Goal: Task Accomplishment & Management: Use online tool/utility

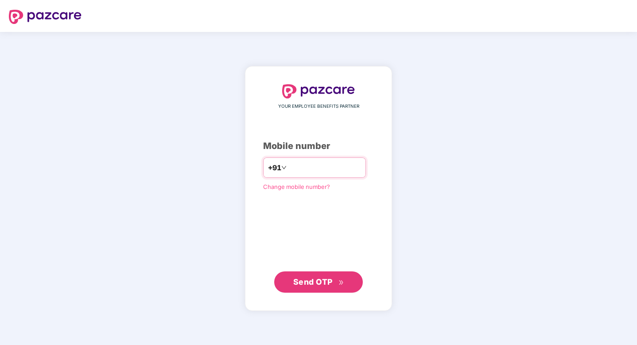
click at [316, 168] on input "number" at bounding box center [324, 167] width 73 height 14
type input "**********"
click at [296, 281] on span "Send OTP" at bounding box center [312, 280] width 39 height 9
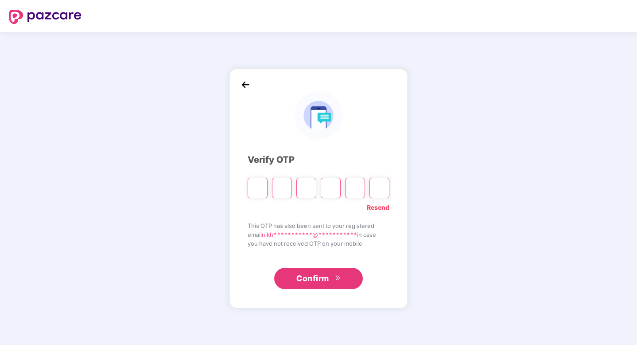
type input "*"
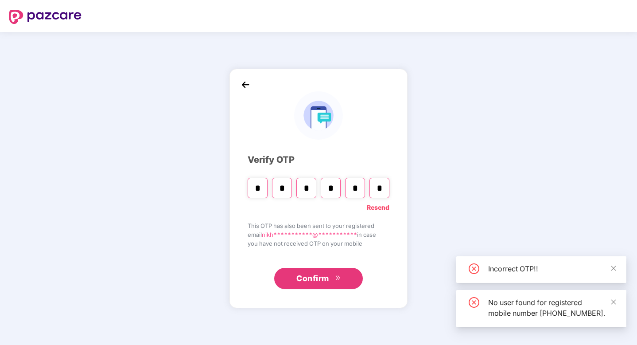
type input "*"
click at [340, 280] on button "Confirm" at bounding box center [318, 278] width 89 height 21
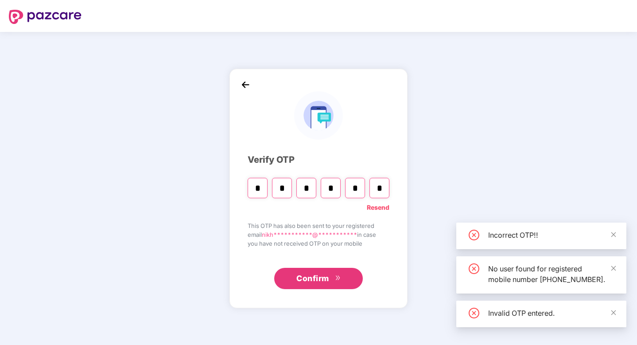
click at [342, 279] on button "Confirm" at bounding box center [318, 278] width 89 height 21
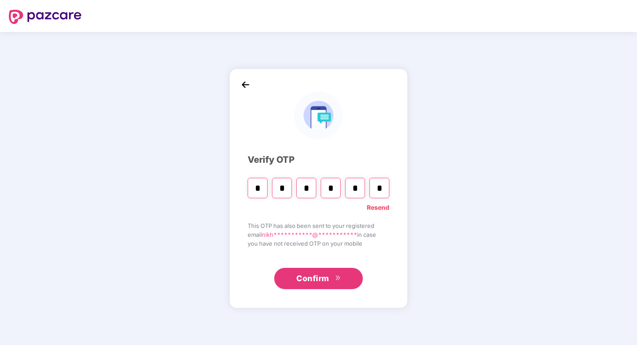
click at [381, 210] on link "Resend" at bounding box center [378, 207] width 23 height 10
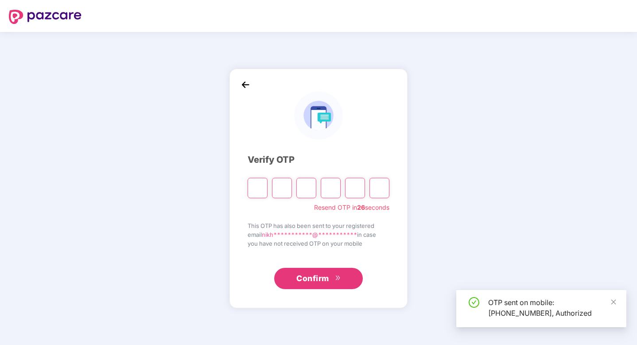
click at [249, 182] on input "Please enter verification code. Digit 1" at bounding box center [258, 188] width 20 height 20
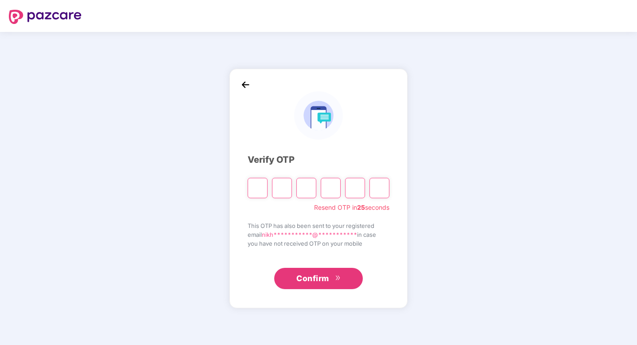
type input "*"
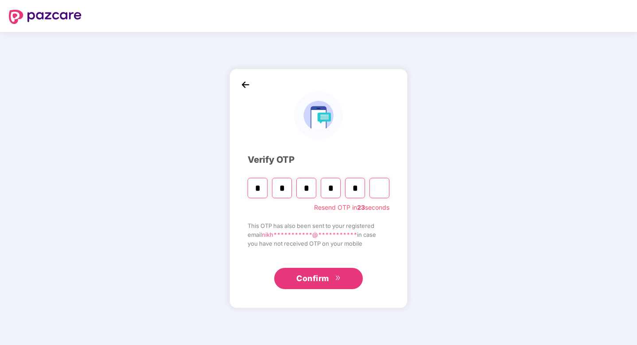
type input "*"
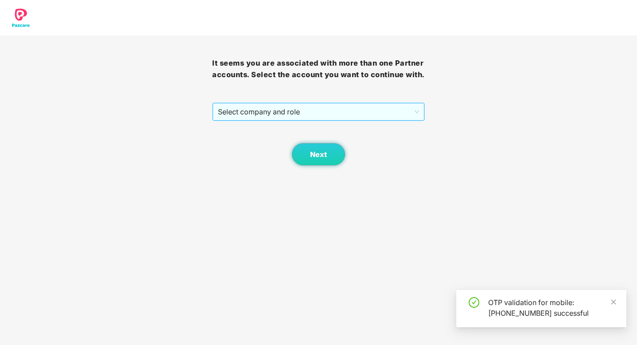
click at [350, 111] on span "Select company and role" at bounding box center [318, 111] width 201 height 17
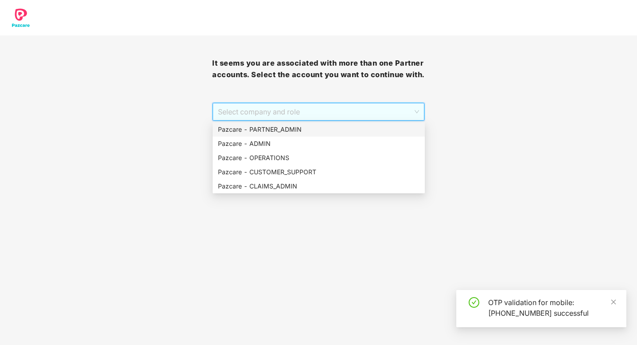
click at [334, 125] on div "Pazcare - PARTNER_ADMIN" at bounding box center [319, 130] width 202 height 10
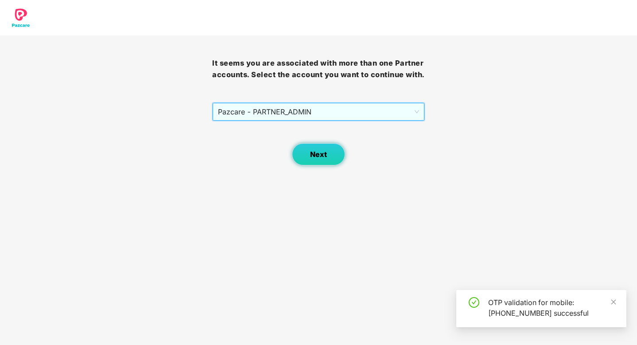
click at [324, 151] on span "Next" at bounding box center [318, 154] width 17 height 8
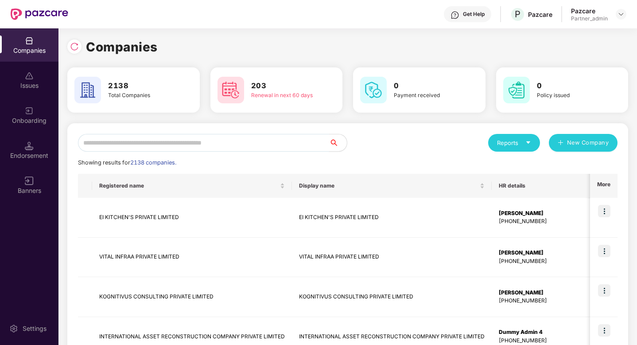
click at [291, 142] on input "text" at bounding box center [203, 143] width 251 height 18
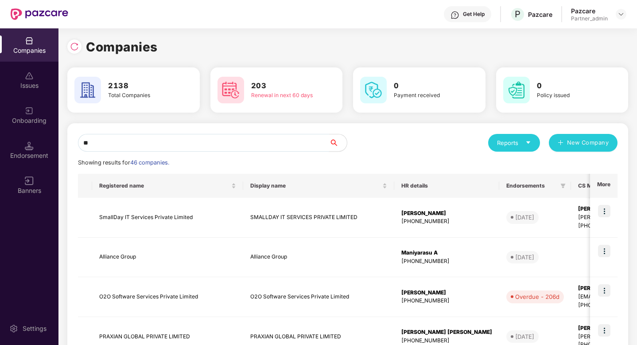
type input "*"
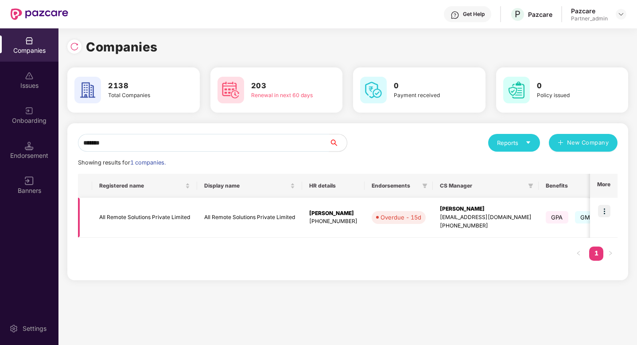
type input "*******"
click at [609, 209] on img at bounding box center [604, 211] width 12 height 12
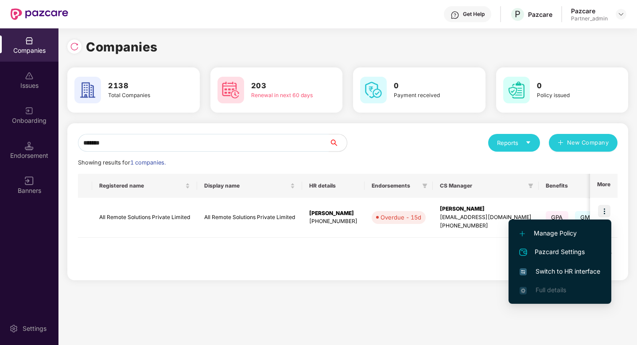
click at [546, 266] on span "Switch to HR interface" at bounding box center [560, 271] width 81 height 10
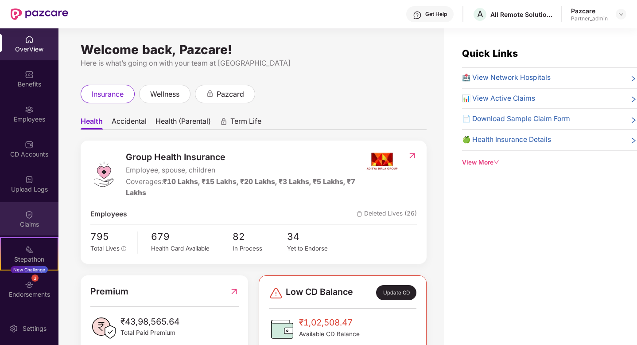
scroll to position [67, 0]
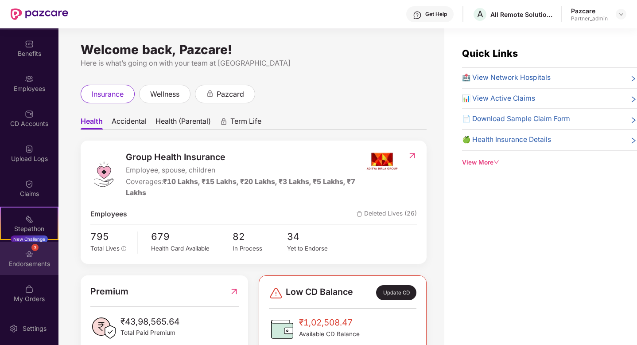
click at [20, 263] on div "Endorsements" at bounding box center [29, 263] width 58 height 9
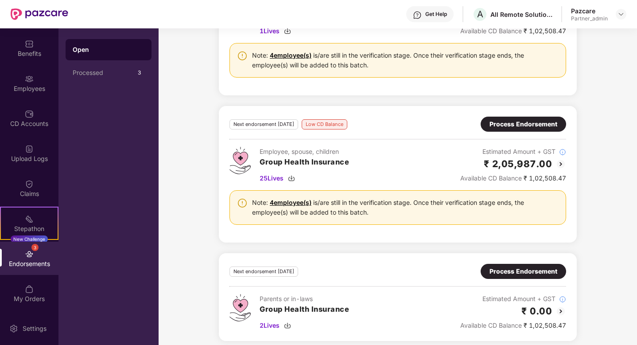
scroll to position [607, 0]
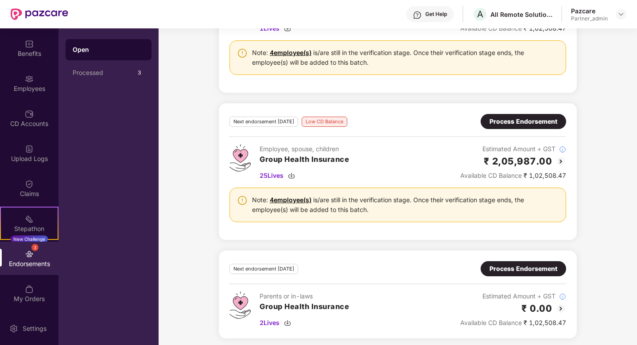
click at [500, 125] on div "Process Endorsement" at bounding box center [524, 122] width 68 height 10
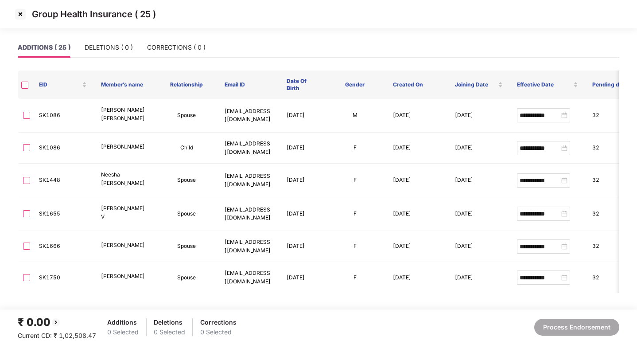
click at [26, 89] on th at bounding box center [25, 84] width 14 height 28
click at [27, 90] on th at bounding box center [25, 84] width 14 height 28
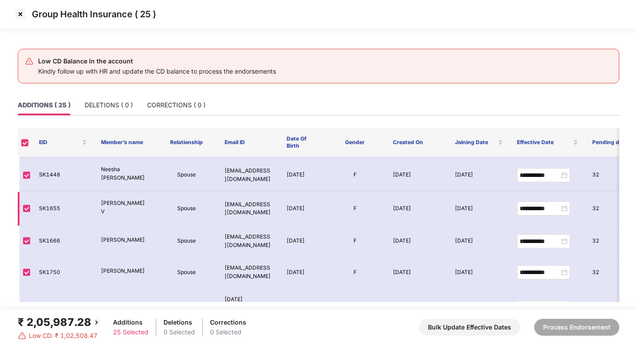
scroll to position [85, 0]
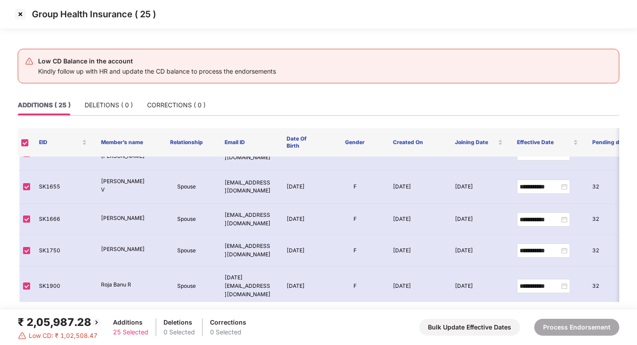
click at [19, 16] on img at bounding box center [20, 14] width 14 height 14
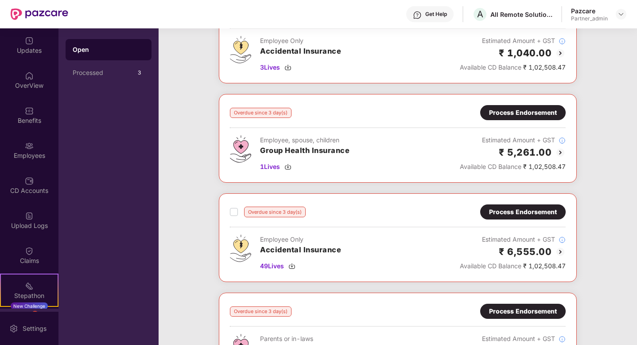
scroll to position [251, 0]
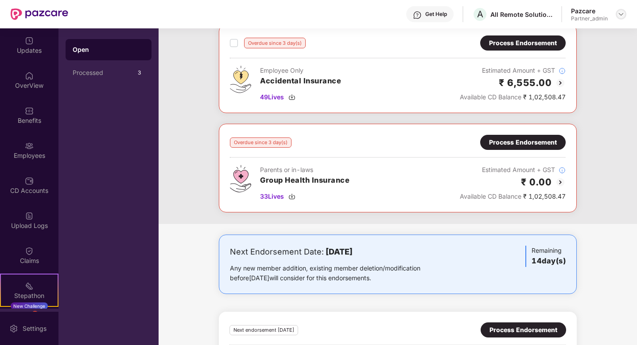
click at [623, 18] on div at bounding box center [621, 14] width 11 height 11
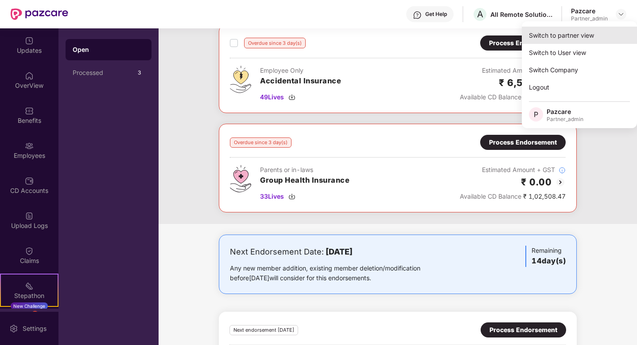
click at [589, 33] on div "Switch to partner view" at bounding box center [579, 35] width 115 height 17
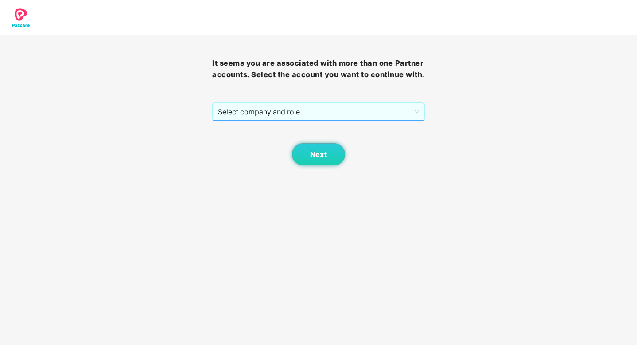
click at [356, 111] on span "Select company and role" at bounding box center [318, 111] width 201 height 17
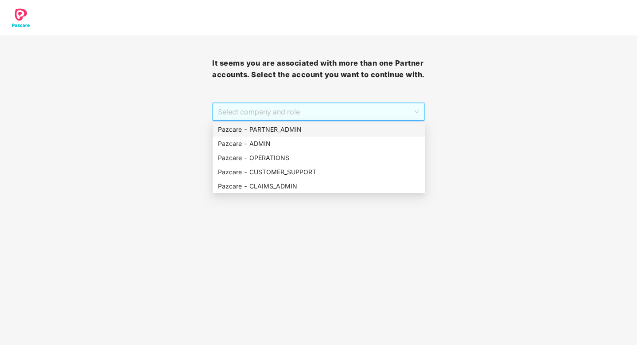
click at [312, 126] on div "Pazcare - PARTNER_ADMIN" at bounding box center [319, 130] width 202 height 10
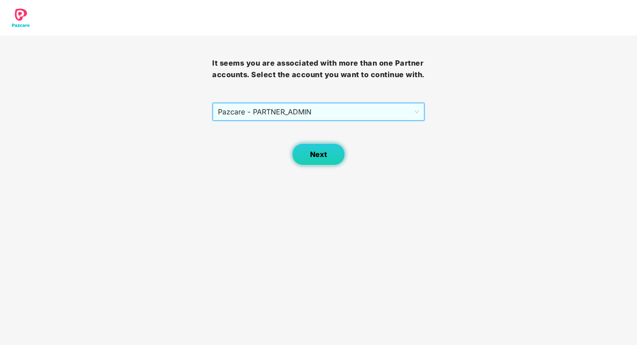
click at [315, 153] on span "Next" at bounding box center [318, 154] width 17 height 8
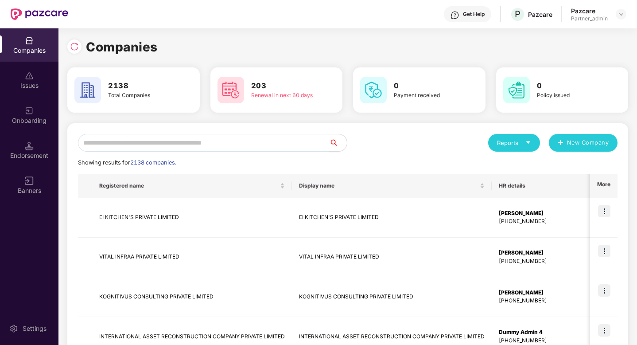
click at [262, 151] on input "text" at bounding box center [203, 143] width 251 height 18
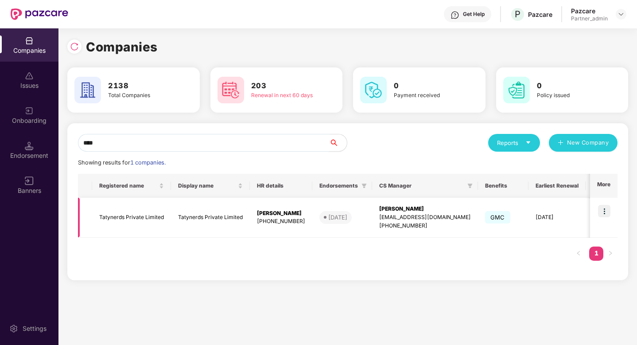
type input "****"
click at [606, 210] on img at bounding box center [604, 211] width 12 height 12
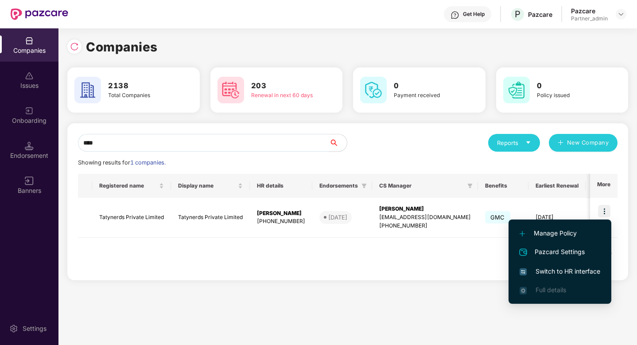
click at [562, 269] on span "Switch to HR interface" at bounding box center [560, 271] width 81 height 10
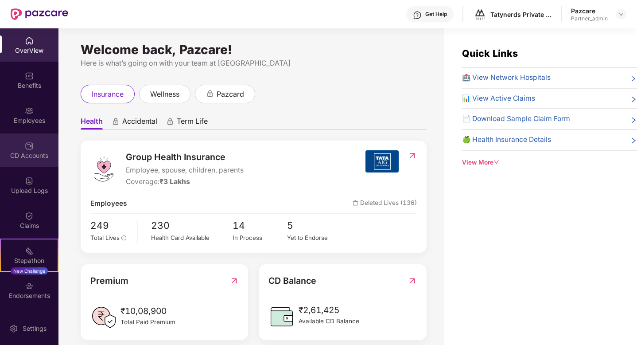
scroll to position [32, 0]
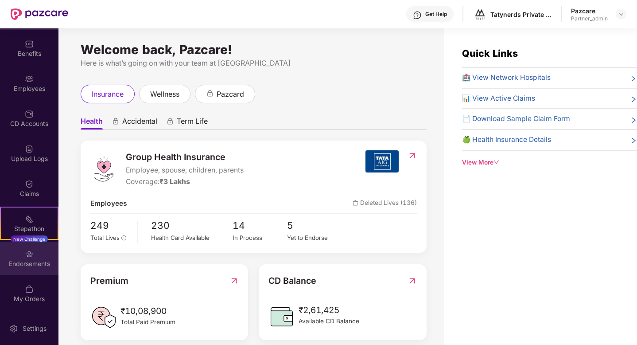
click at [21, 265] on div "Endorsements" at bounding box center [29, 263] width 58 height 9
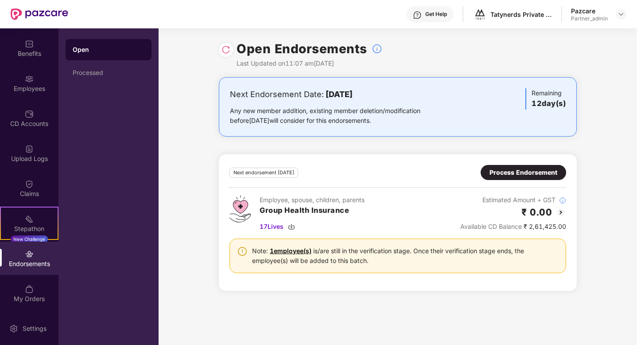
click at [506, 175] on div "Process Endorsement" at bounding box center [524, 172] width 68 height 10
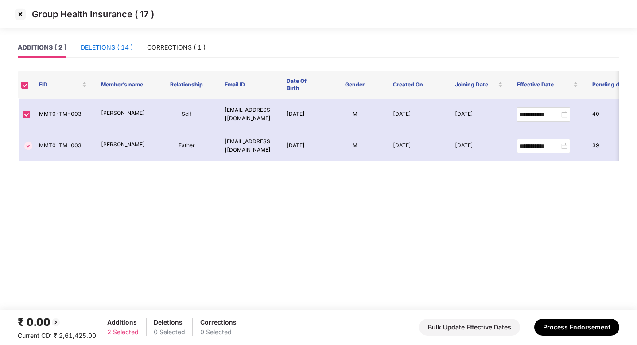
click at [118, 52] on div "DELETIONS ( 14 )" at bounding box center [107, 48] width 52 height 10
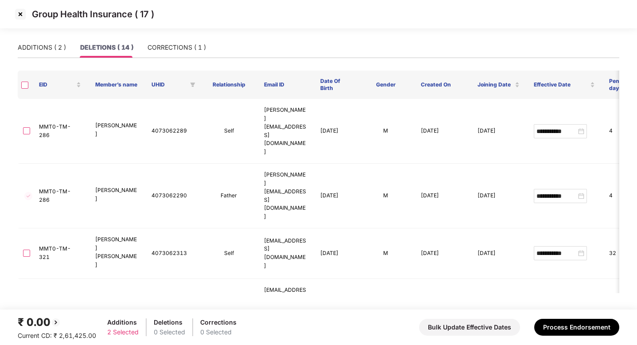
click at [27, 89] on th at bounding box center [25, 84] width 14 height 28
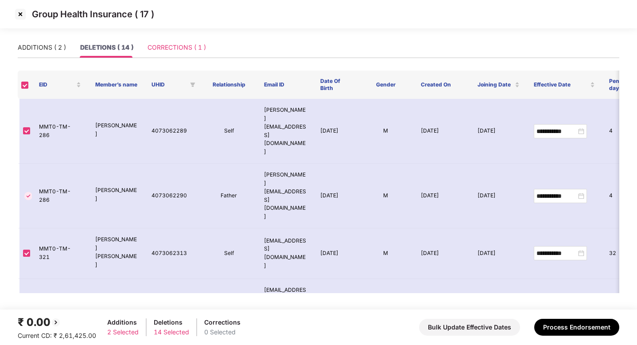
click at [166, 52] on div "CORRECTIONS ( 1 )" at bounding box center [177, 47] width 58 height 20
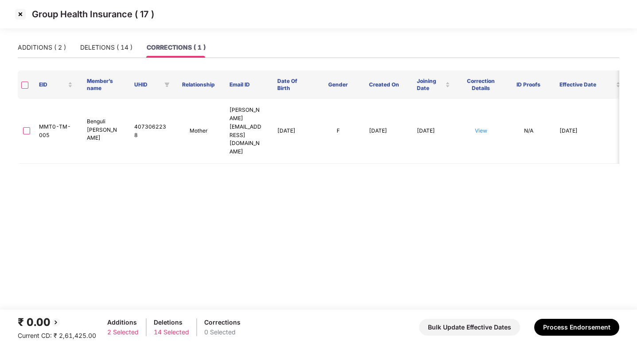
click at [28, 86] on th at bounding box center [25, 84] width 14 height 28
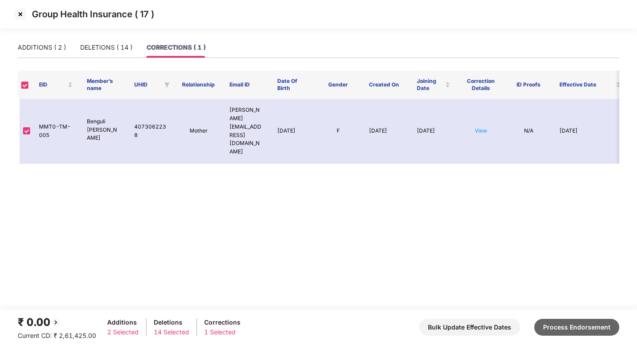
click at [572, 332] on button "Process Endorsement" at bounding box center [576, 327] width 85 height 17
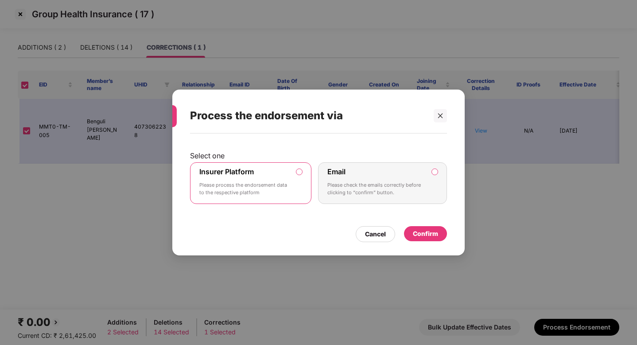
click at [428, 232] on div "Confirm" at bounding box center [425, 234] width 25 height 10
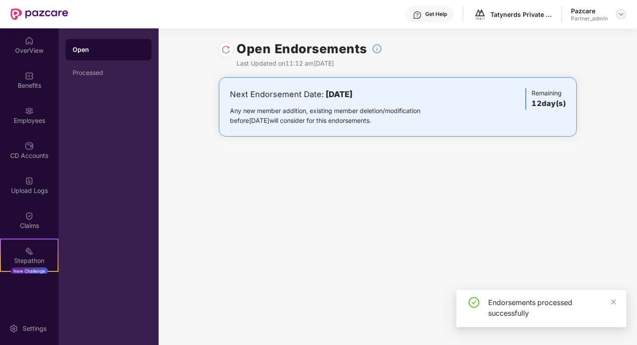
click at [621, 16] on img at bounding box center [621, 14] width 7 height 7
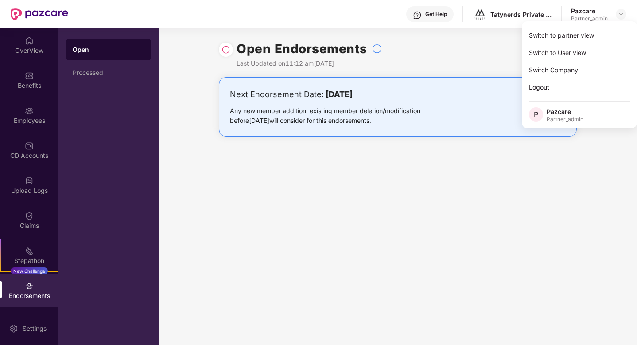
click at [607, 30] on div "Switch to partner view" at bounding box center [579, 35] width 115 height 17
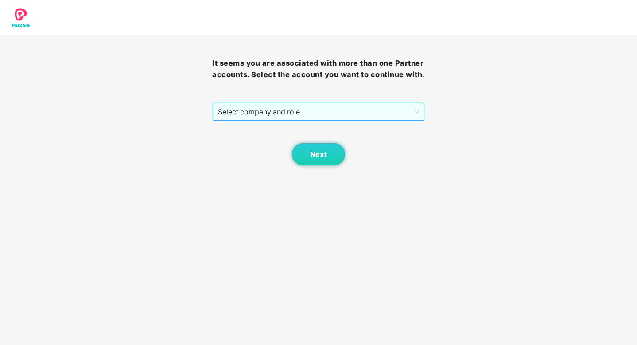
click at [314, 112] on span "Select company and role" at bounding box center [318, 111] width 201 height 17
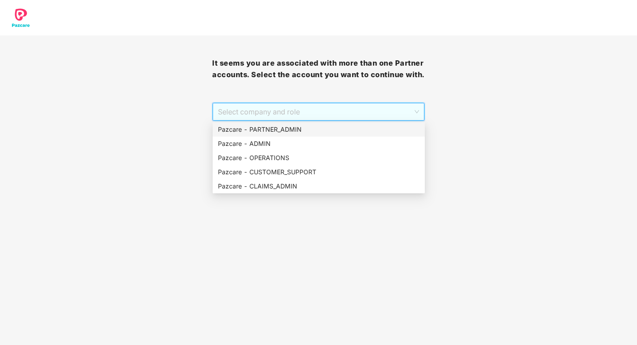
click at [292, 126] on div "Pazcare - PARTNER_ADMIN" at bounding box center [319, 130] width 202 height 10
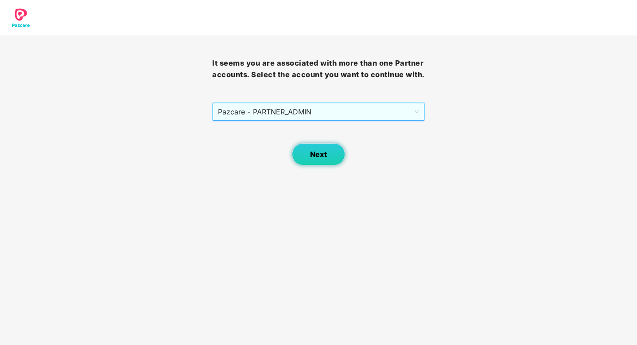
click at [311, 153] on span "Next" at bounding box center [318, 154] width 17 height 8
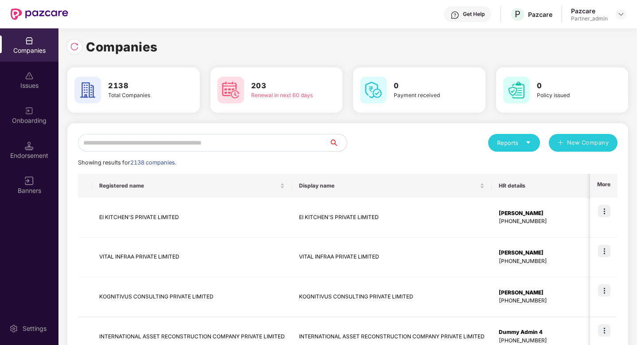
click at [243, 140] on input "text" at bounding box center [203, 143] width 251 height 18
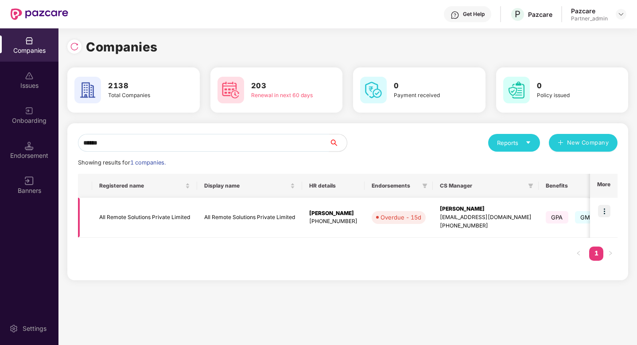
type input "******"
click at [604, 212] on img at bounding box center [604, 211] width 12 height 12
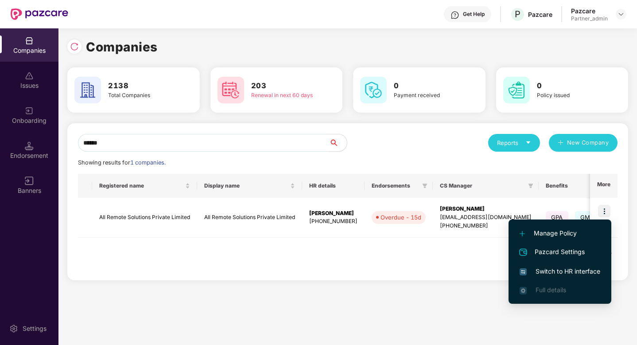
click at [560, 275] on span "Switch to HR interface" at bounding box center [560, 271] width 81 height 10
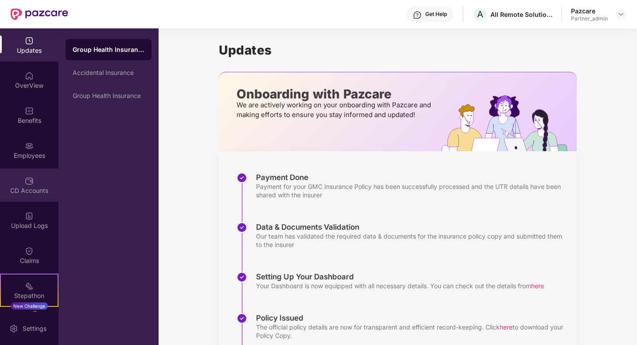
scroll to position [67, 0]
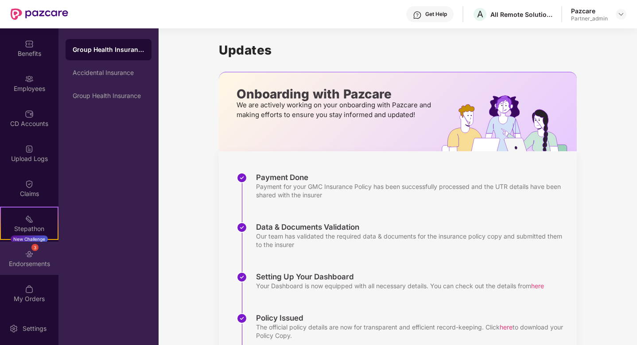
click at [19, 258] on div "3 Endorsements" at bounding box center [29, 257] width 58 height 33
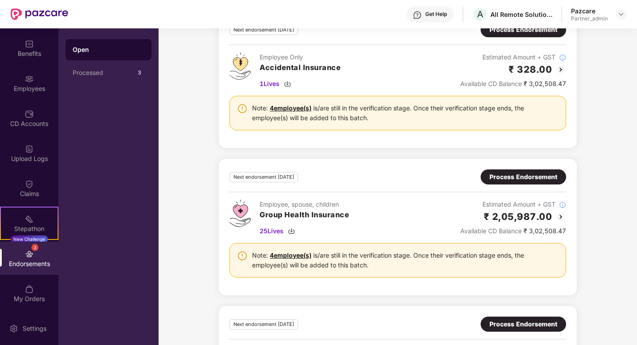
scroll to position [557, 0]
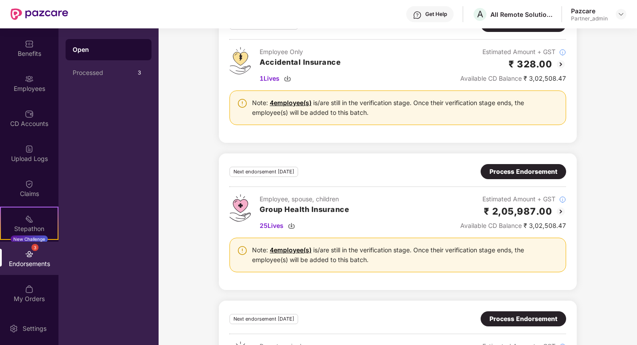
click at [513, 175] on div "Process Endorsement" at bounding box center [524, 172] width 68 height 10
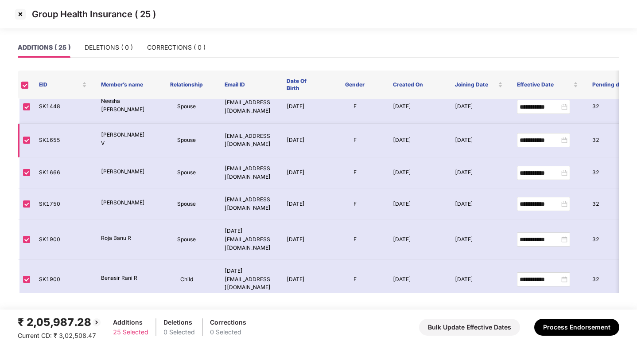
scroll to position [75, 0]
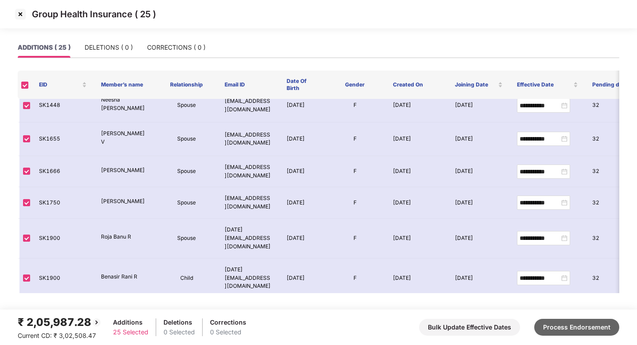
click at [557, 326] on button "Process Endorsement" at bounding box center [576, 327] width 85 height 17
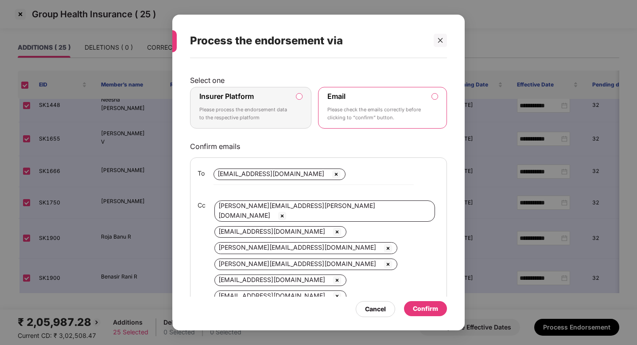
click at [303, 97] on label "Insurer Platform Please process the endorsement data to the respective platform" at bounding box center [250, 108] width 121 height 42
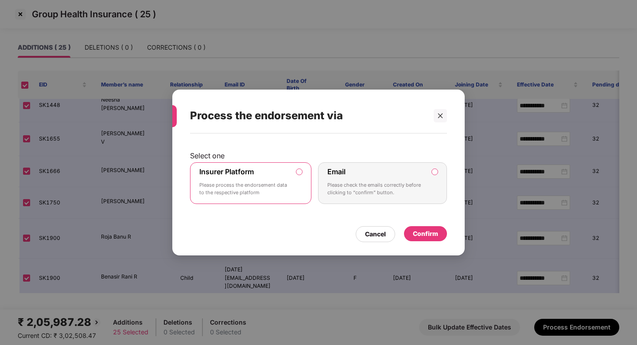
click at [417, 234] on div "Confirm" at bounding box center [425, 234] width 25 height 10
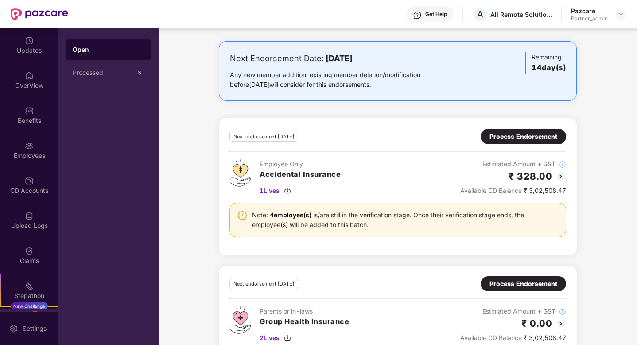
scroll to position [463, 0]
